Goal: Task Accomplishment & Management: Manage account settings

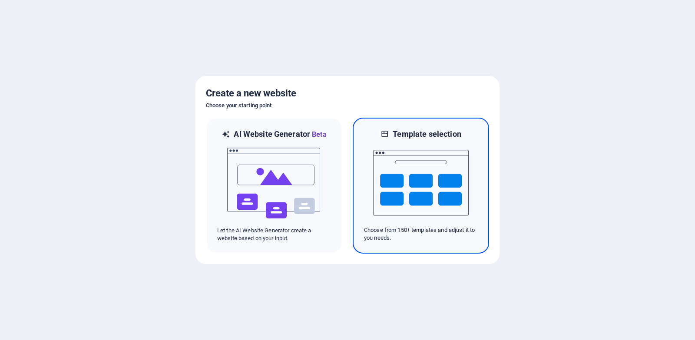
click at [405, 157] on img at bounding box center [421, 182] width 96 height 87
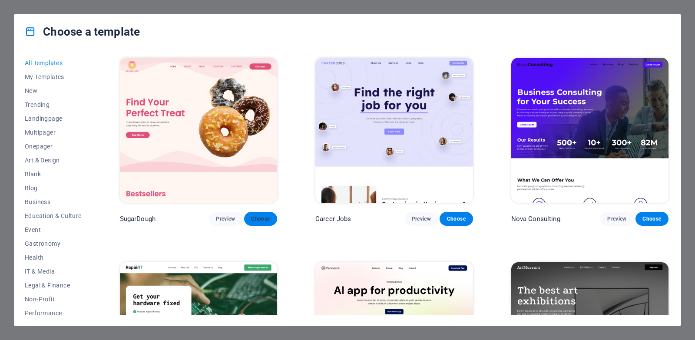
click at [271, 213] on button "Choose" at bounding box center [260, 219] width 33 height 14
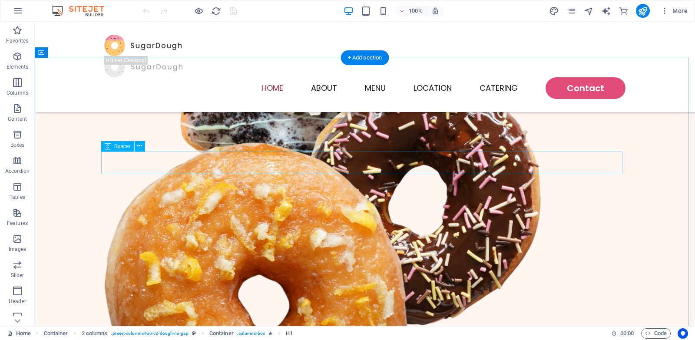
scroll to position [434, 0]
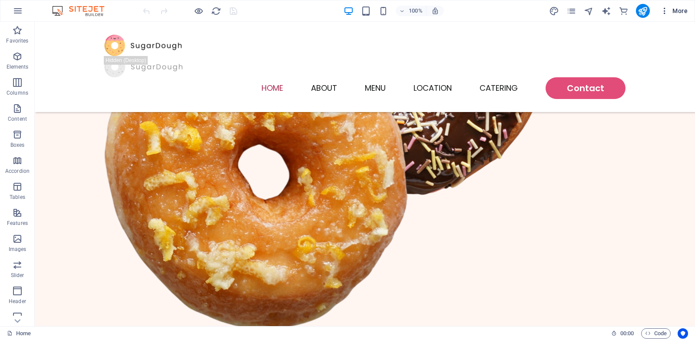
click at [664, 8] on icon "button" at bounding box center [664, 11] width 9 height 9
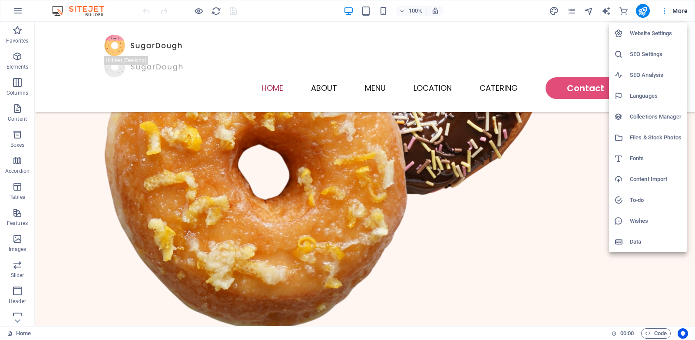
click at [664, 8] on div at bounding box center [347, 170] width 695 height 340
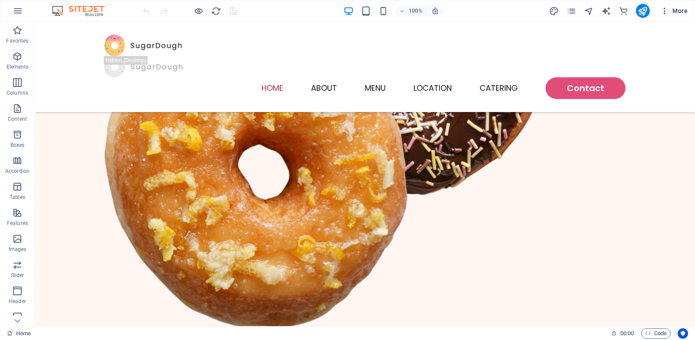
click at [662, 9] on icon "button" at bounding box center [664, 11] width 9 height 9
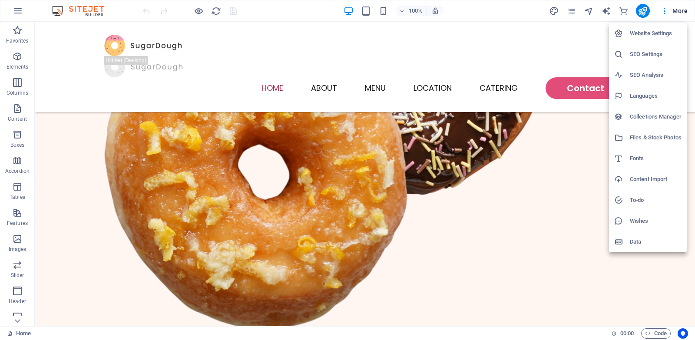
click at [19, 13] on div at bounding box center [347, 170] width 695 height 340
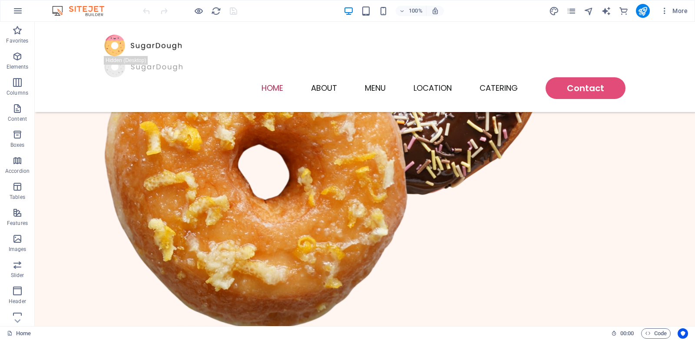
click at [19, 13] on icon "button" at bounding box center [18, 11] width 10 height 10
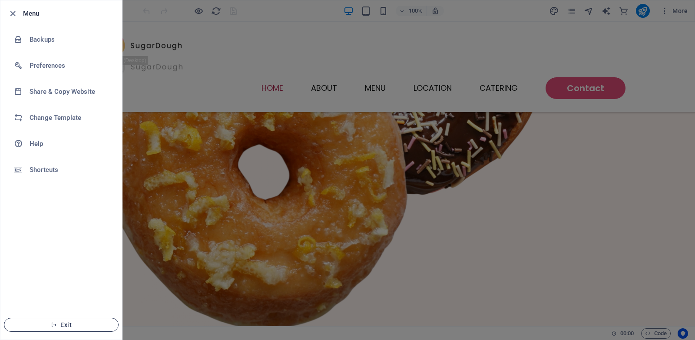
click at [51, 323] on icon "button" at bounding box center [54, 325] width 6 height 6
